Goal: Check status

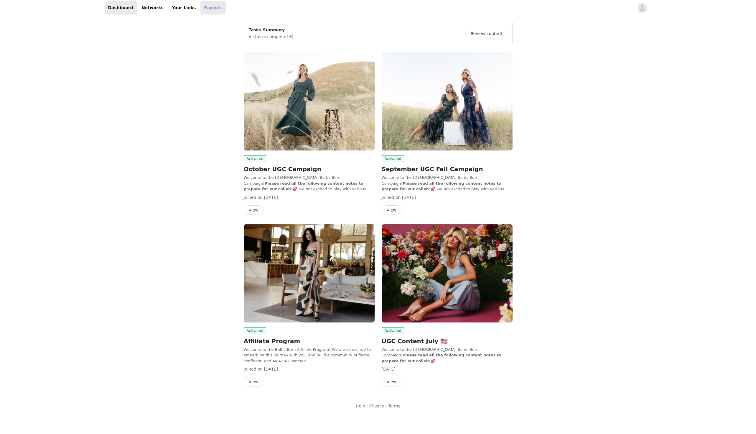
click at [201, 9] on link "Payouts" at bounding box center [214, 7] width 26 height 13
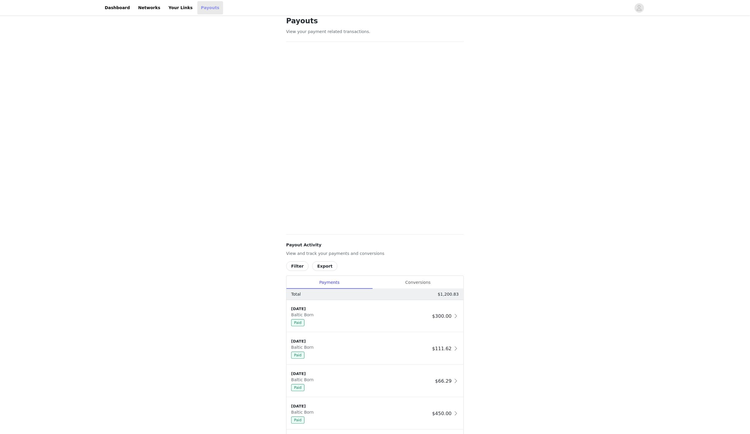
scroll to position [56, 0]
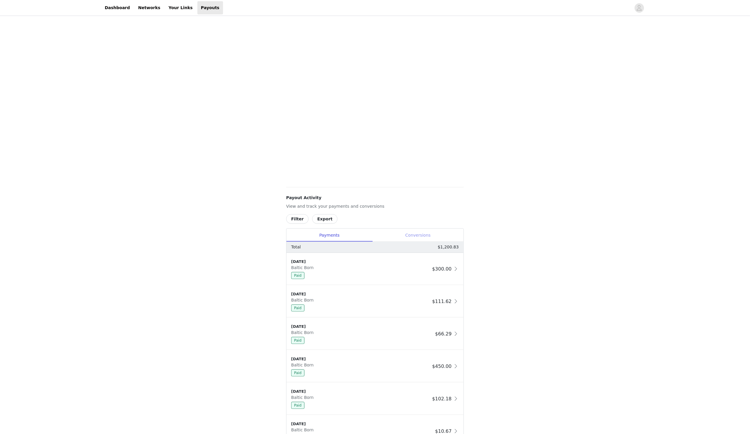
click at [415, 234] on div "Conversions" at bounding box center [417, 235] width 91 height 13
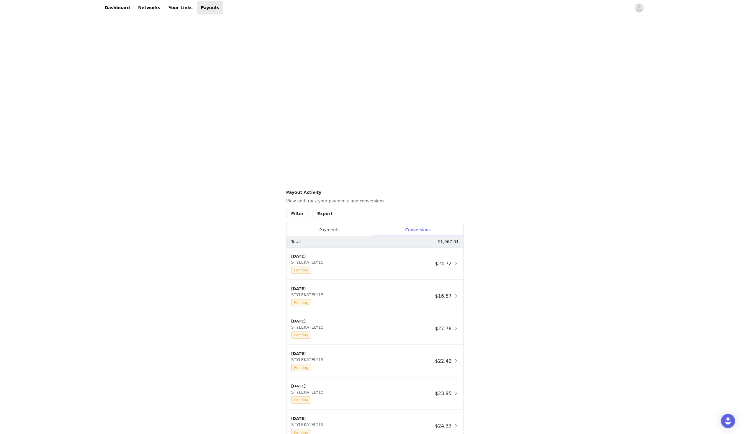
scroll to position [68, 0]
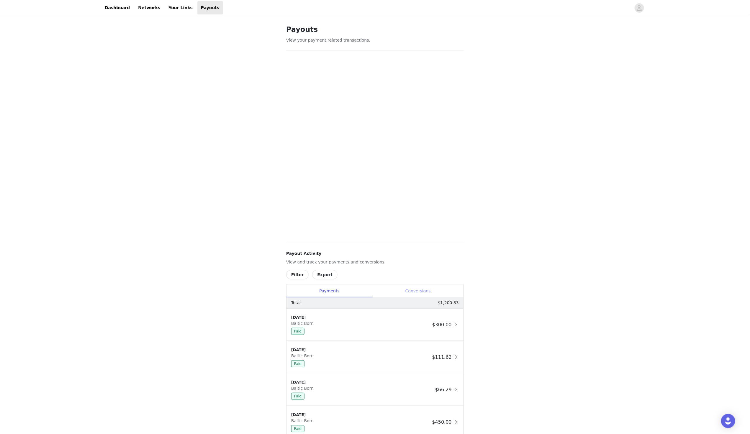
click at [424, 289] on div "Conversions" at bounding box center [417, 290] width 91 height 13
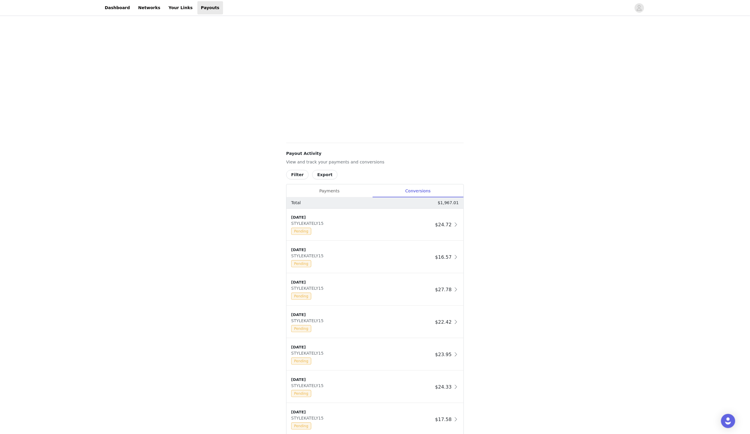
scroll to position [108, 0]
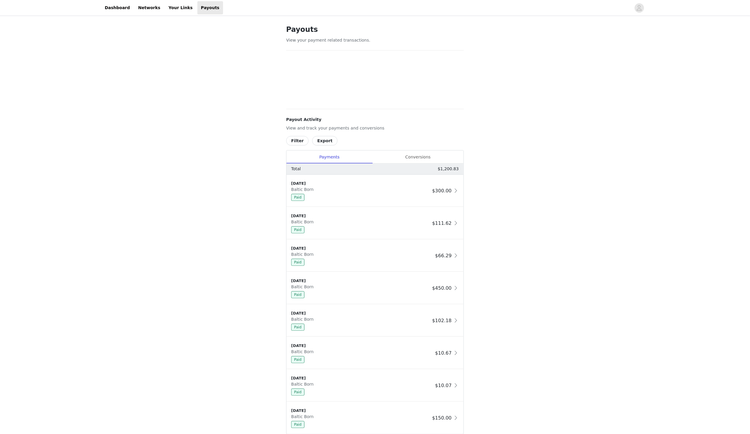
scroll to position [39, 0]
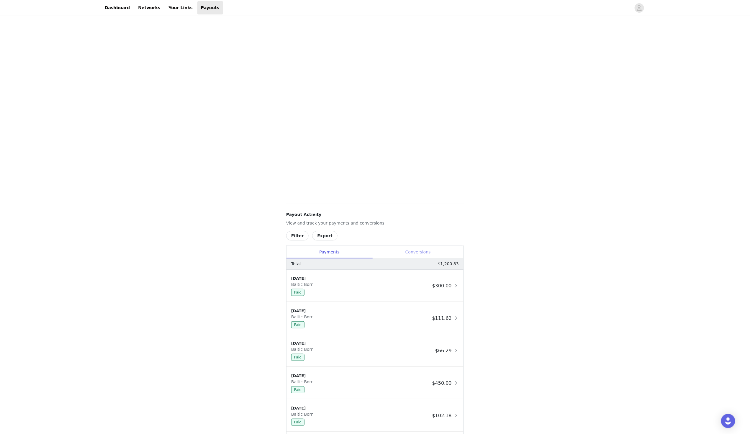
click at [426, 252] on div "Conversions" at bounding box center [417, 251] width 91 height 13
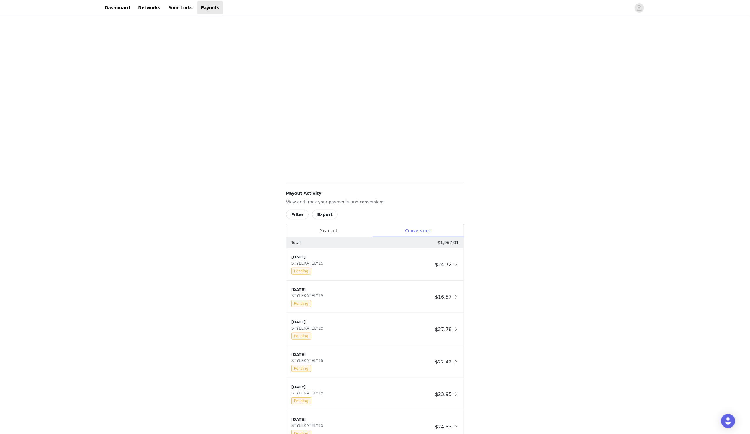
scroll to position [0, 0]
